Goal: Task Accomplishment & Management: Manage account settings

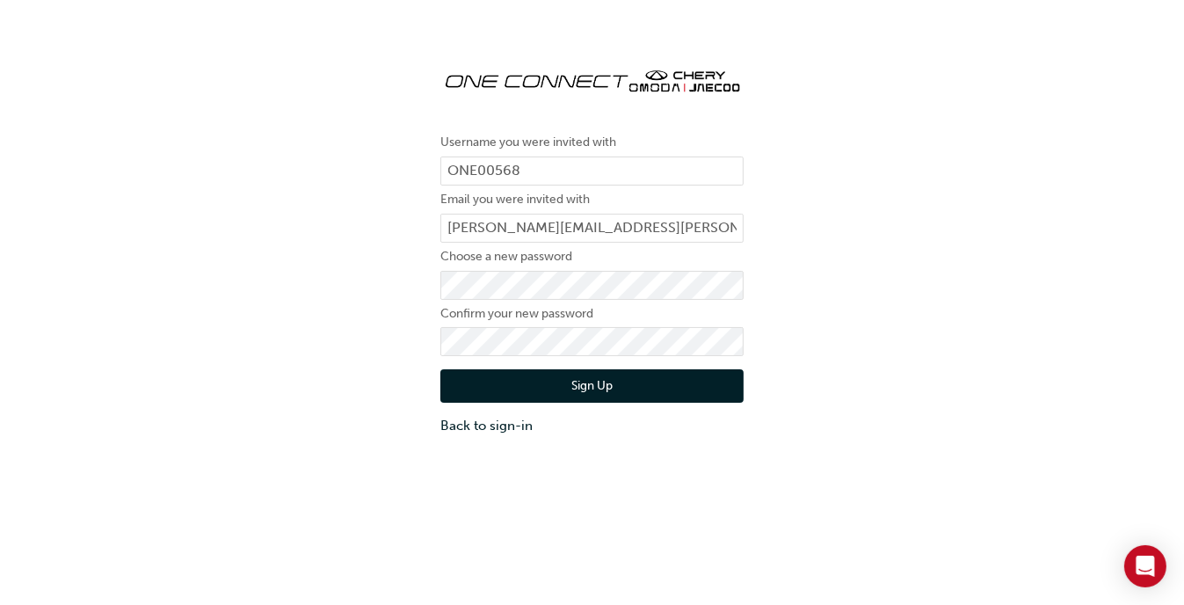
click at [471, 524] on div "Username you were invited with ONE00568 Email you were invited with [PERSON_NAM…" at bounding box center [592, 342] width 1184 height 605
click at [598, 391] on button "Sign Up" at bounding box center [591, 385] width 303 height 33
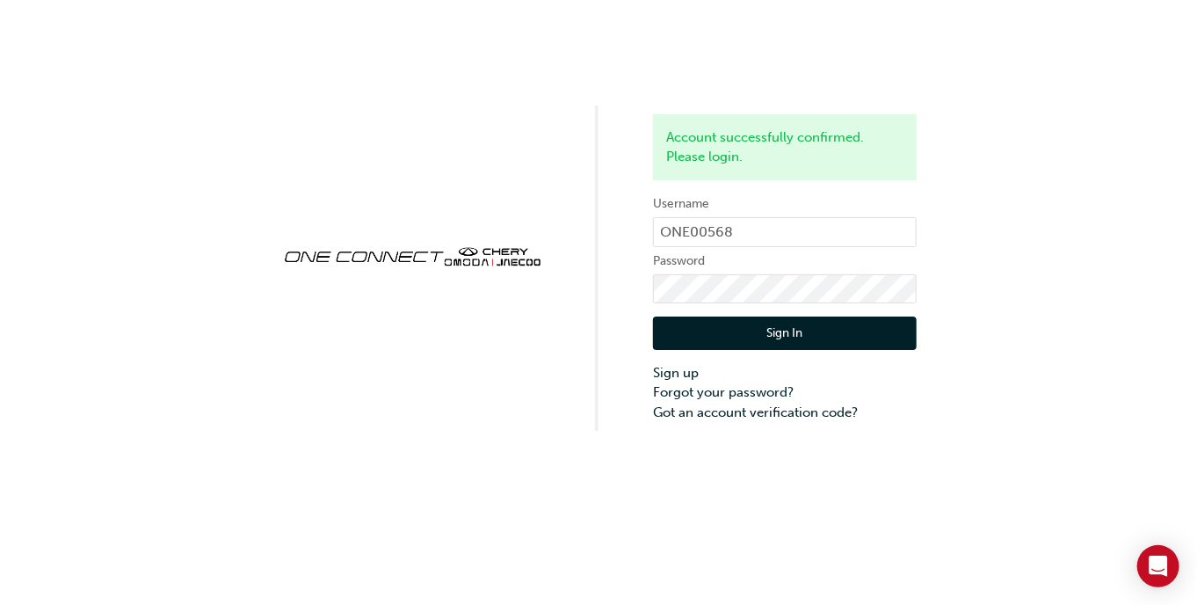
click at [709, 340] on button "Sign In" at bounding box center [785, 332] width 264 height 33
